Goal: Task Accomplishment & Management: Use online tool/utility

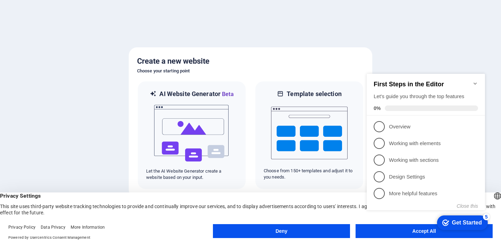
click at [391, 230] on div "checkmark Get Started 5 First Steps in the Editor Let's guide you through the t…" at bounding box center [427, 148] width 127 height 169
click at [388, 231] on div "checkmark Get Started 5 First Steps in the Editor Let's guide you through the t…" at bounding box center [427, 148] width 127 height 169
click at [476, 81] on icon "Minimize checklist" at bounding box center [476, 84] width 6 height 6
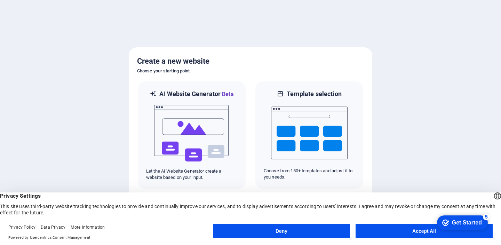
click at [421, 230] on button "Accept All" at bounding box center [424, 231] width 137 height 14
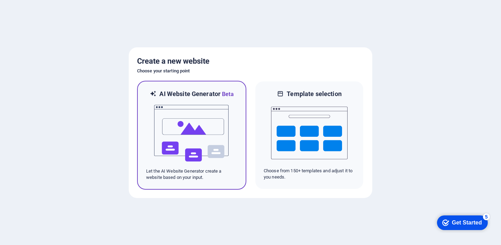
click at [210, 154] on img at bounding box center [192, 134] width 77 height 70
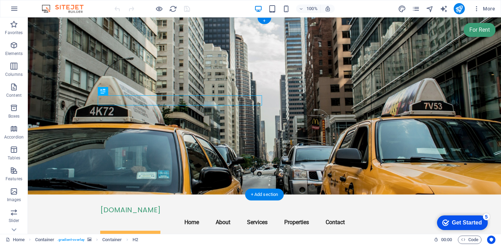
click at [415, 108] on figure at bounding box center [265, 105] width 474 height 177
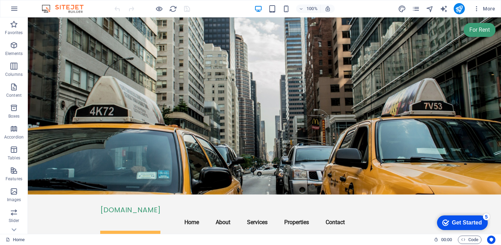
click at [459, 224] on div "Get Started" at bounding box center [467, 223] width 30 height 6
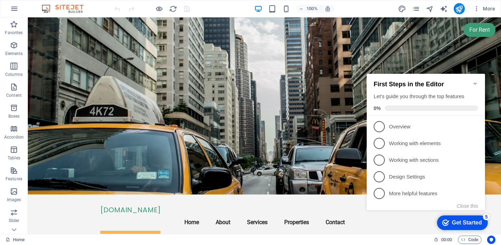
click at [477, 81] on icon "Minimize checklist" at bounding box center [476, 84] width 6 height 6
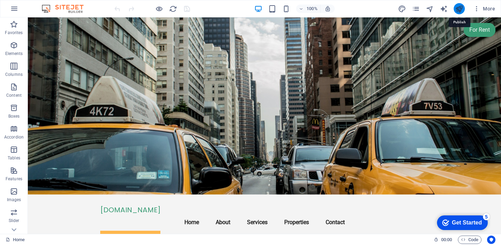
click at [457, 7] on icon "publish" at bounding box center [459, 9] width 8 height 8
